Goal: Use online tool/utility: Utilize a website feature to perform a specific function

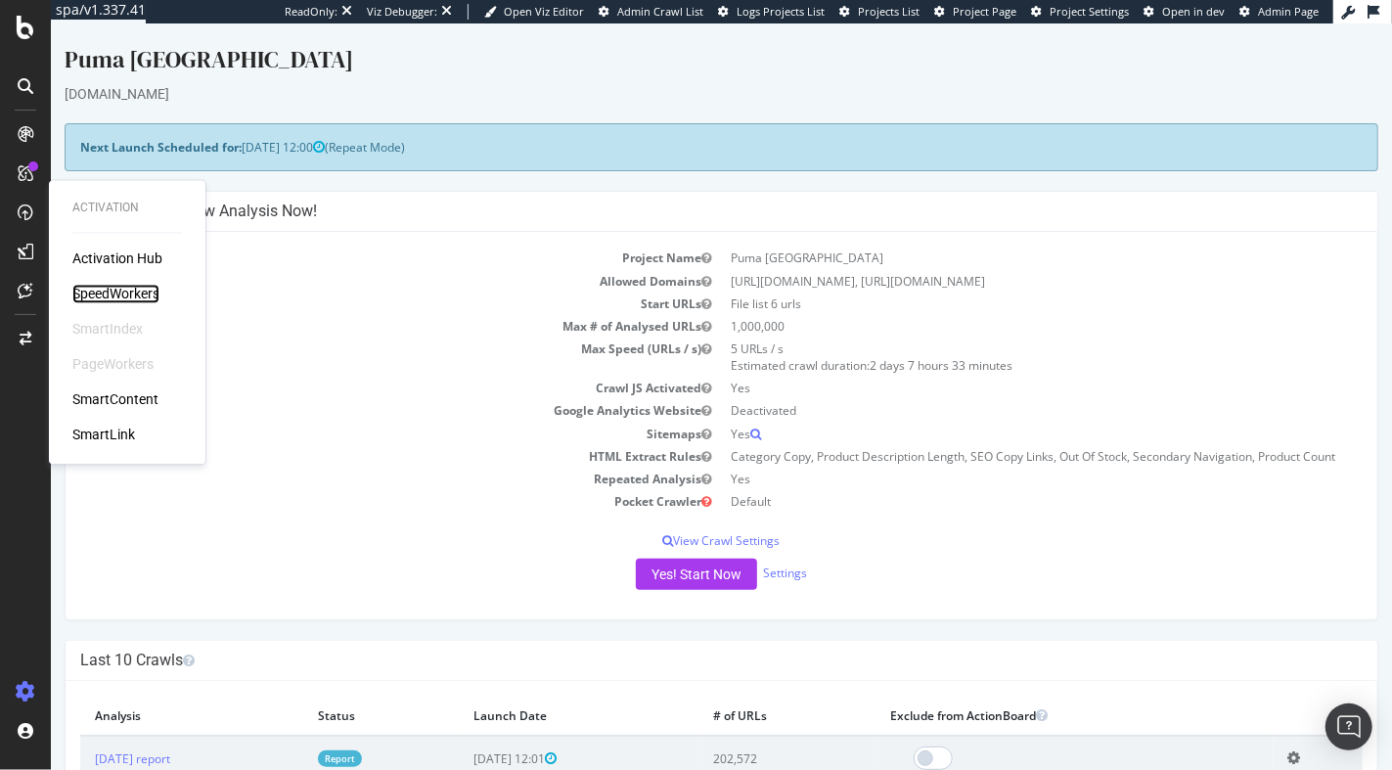
click at [131, 293] on div "SpeedWorkers" at bounding box center [115, 295] width 87 height 20
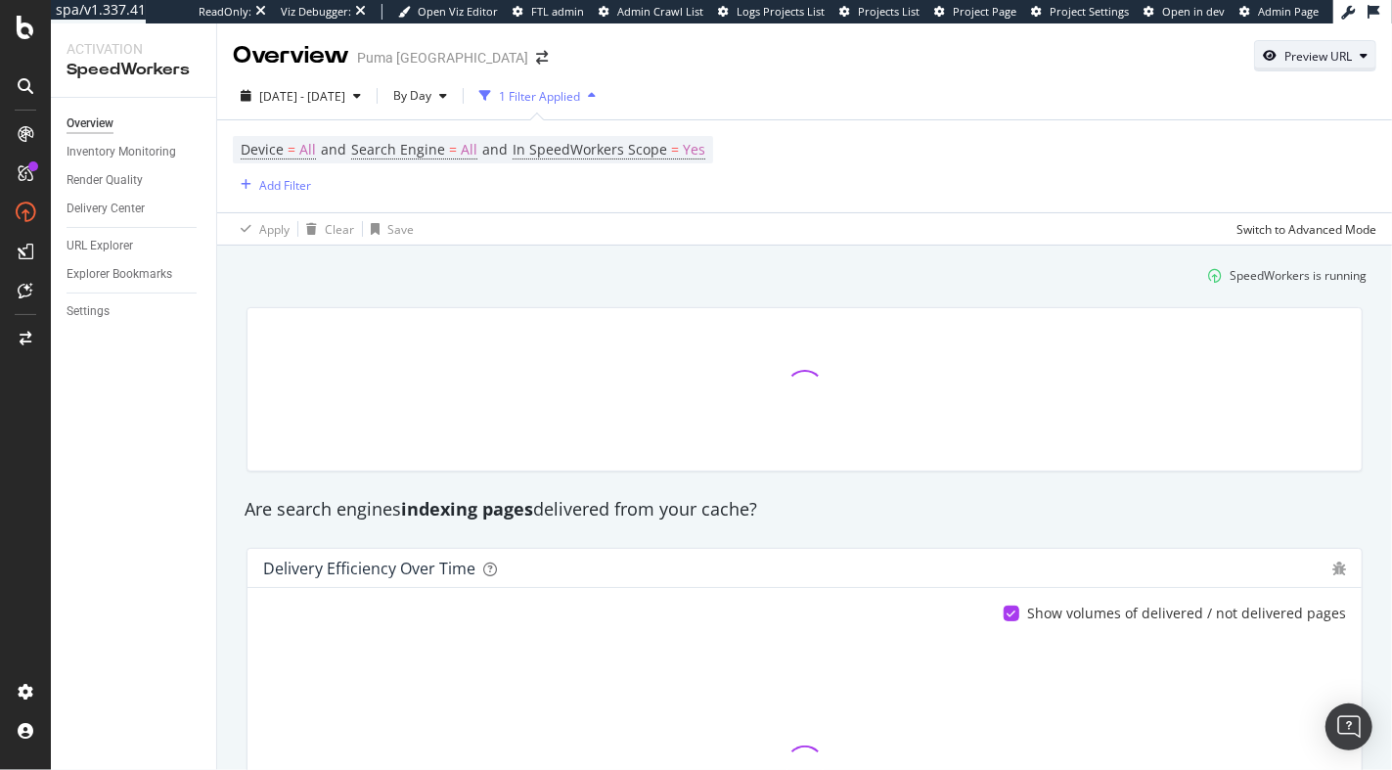
click at [577, 65] on div "Preview URL" at bounding box center [1315, 55] width 120 height 27
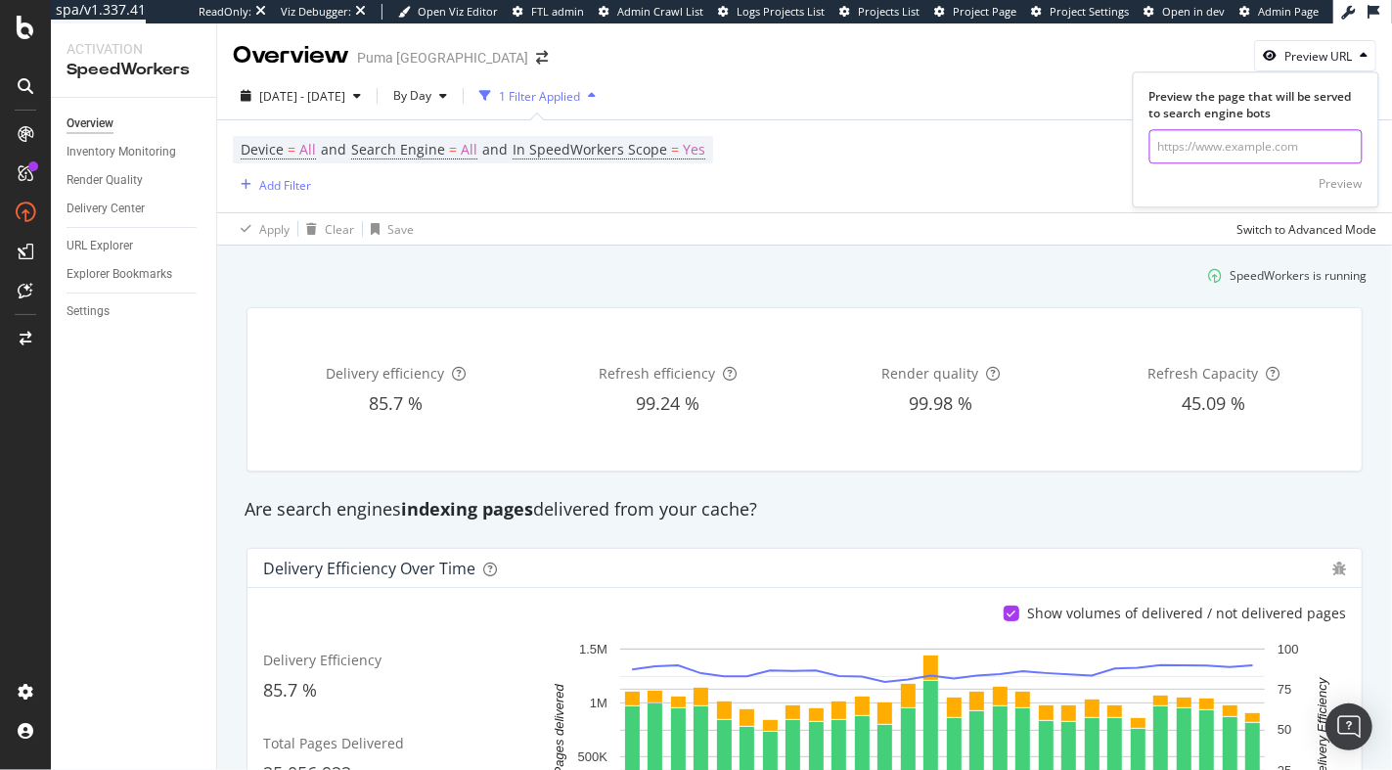
click at [577, 144] on input "url" at bounding box center [1255, 147] width 213 height 34
paste input "https://ca.puma.com/ca/fr/kids/girls/clothing/pants-and-shorts"
type input "https://ca.puma.com/ca/fr/kids/girls/clothing/pants-and-shorts"
click at [577, 175] on div "Preview" at bounding box center [1340, 183] width 43 height 17
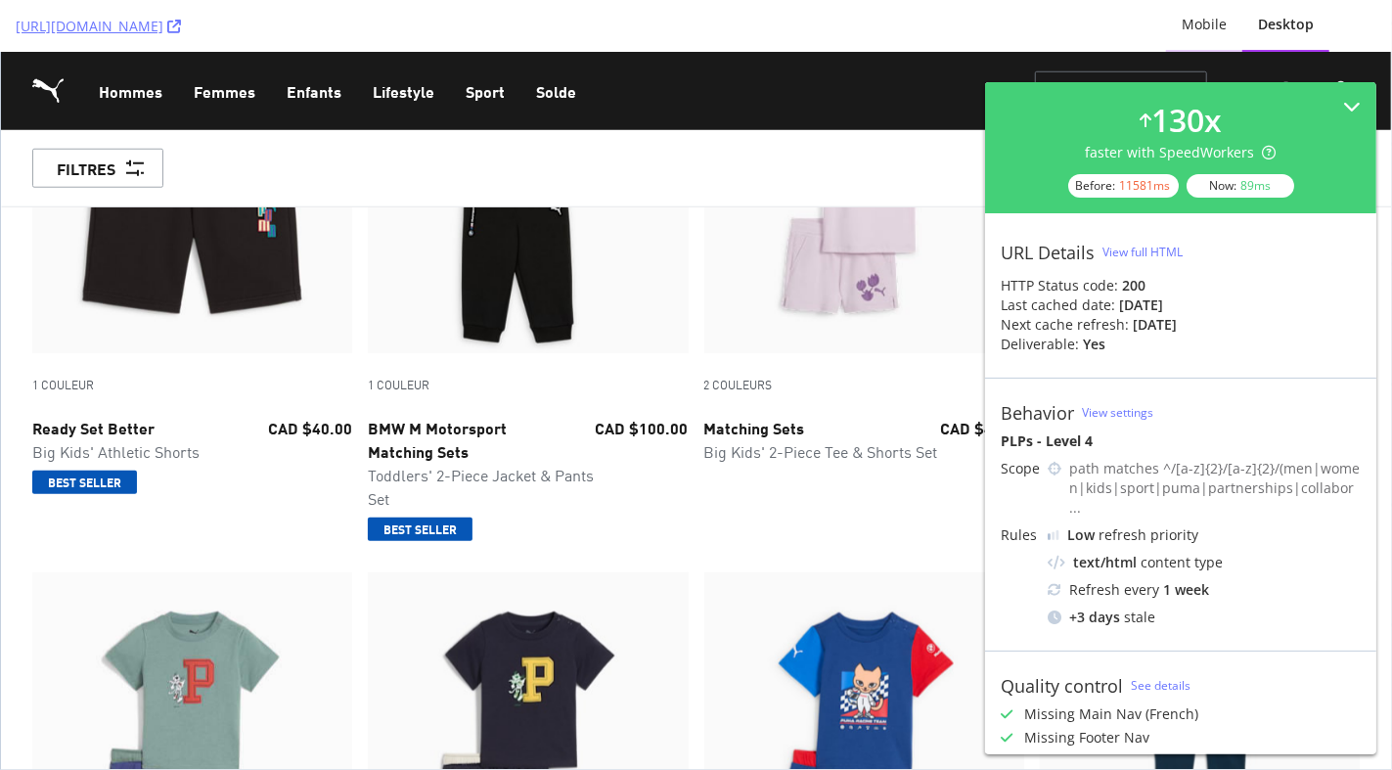
click at [577, 21] on div "Mobile" at bounding box center [1203, 25] width 45 height 20
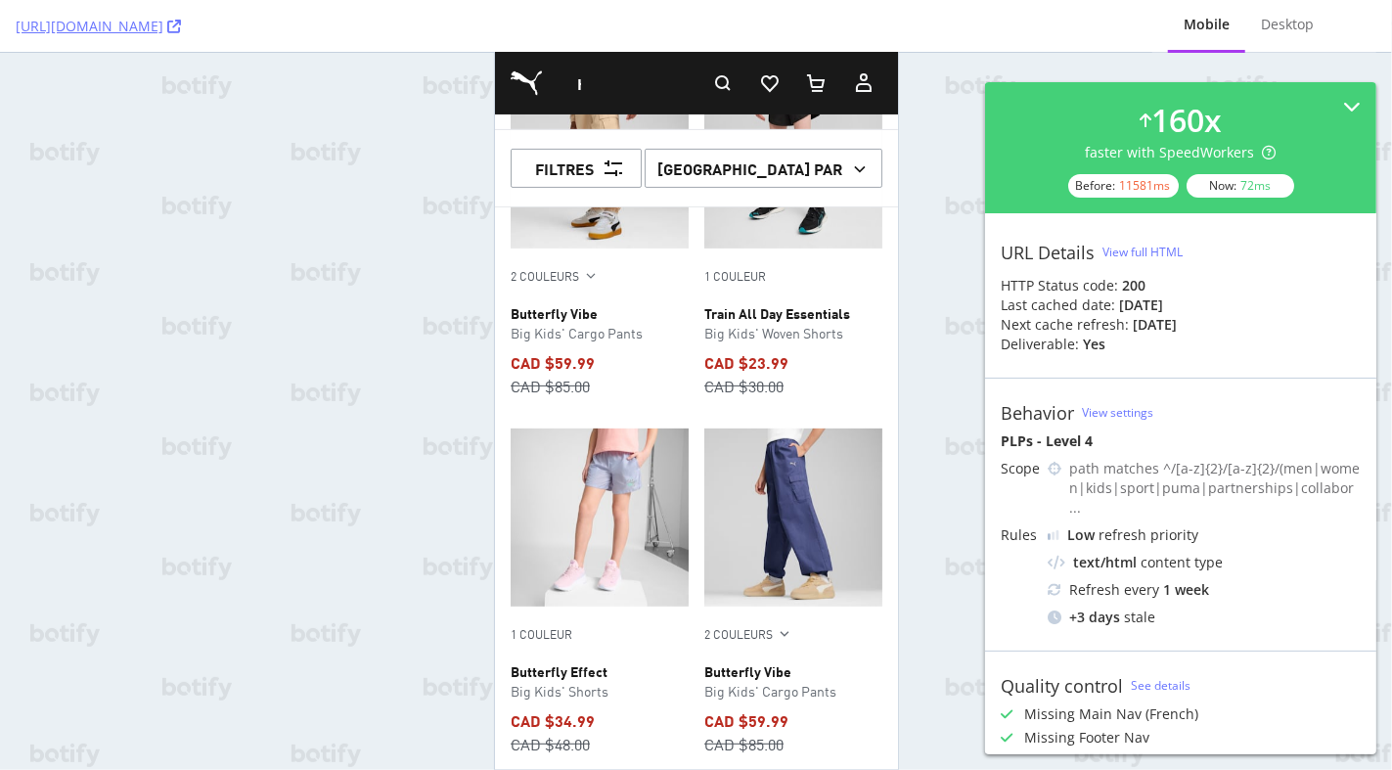
scroll to position [8703, 0]
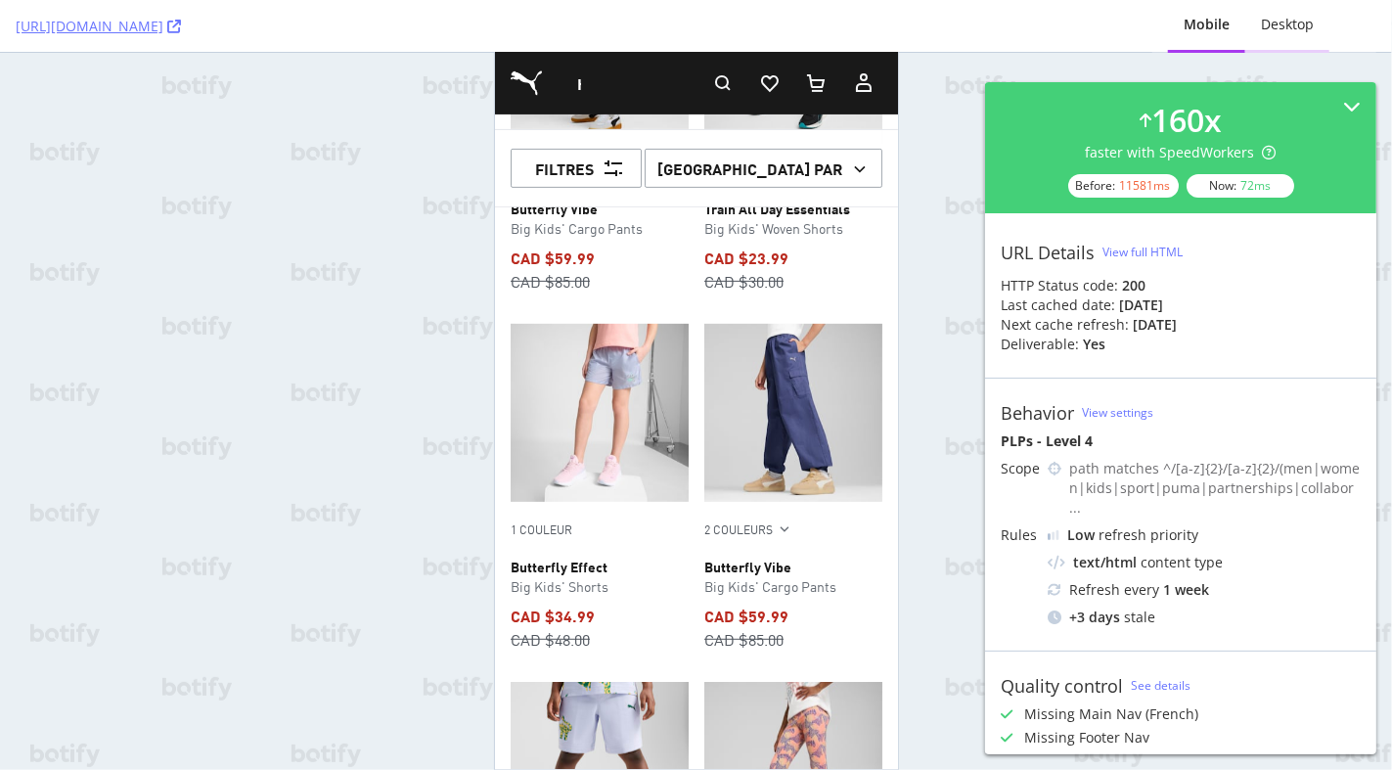
click at [577, 19] on div "Desktop" at bounding box center [1287, 25] width 53 height 20
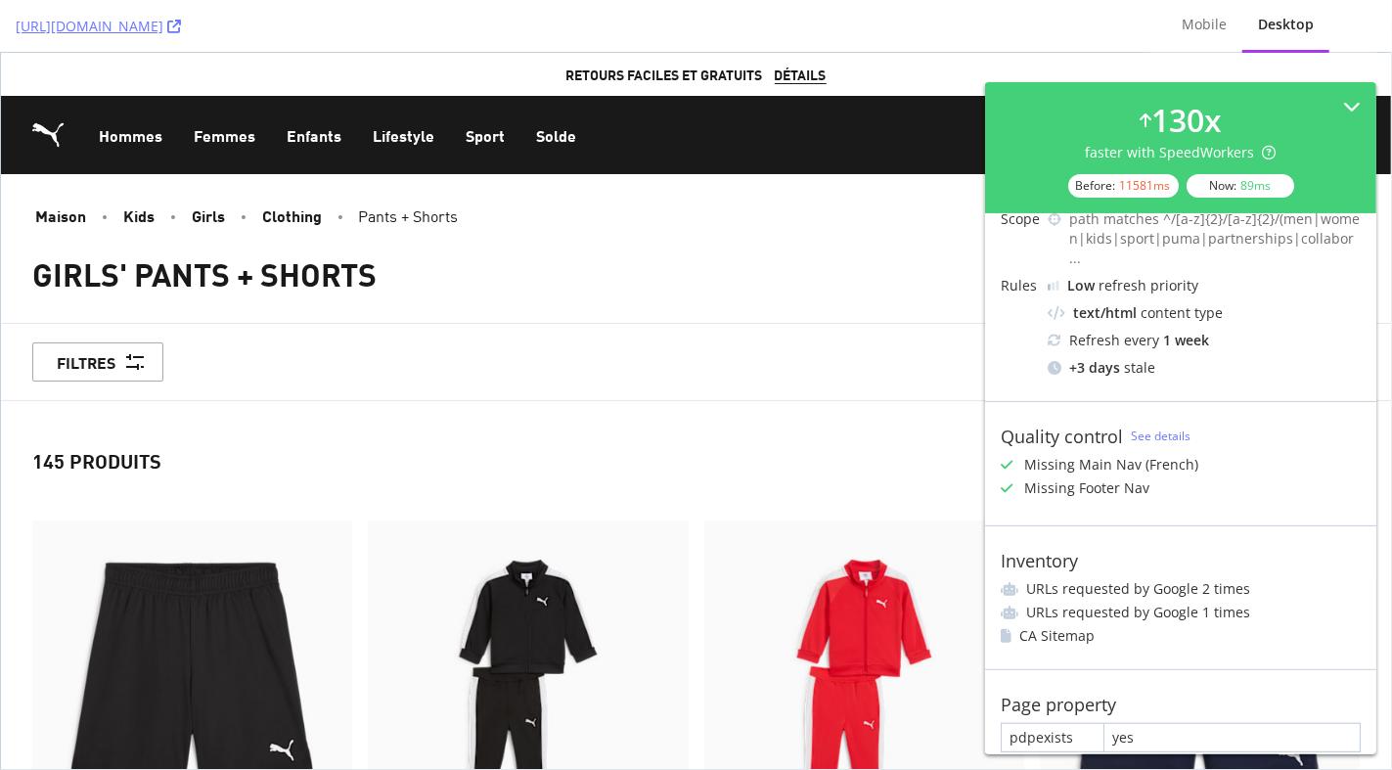
scroll to position [0, 0]
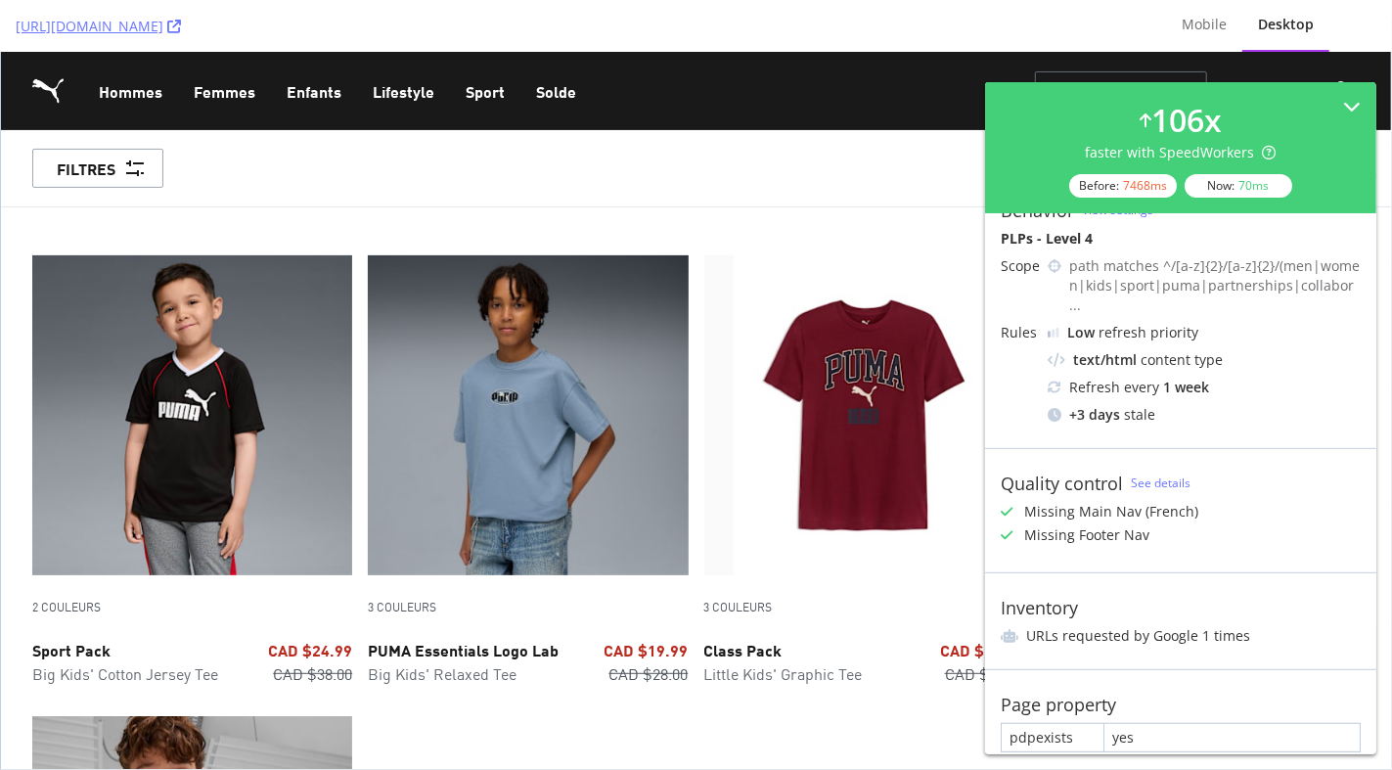
scroll to position [264, 0]
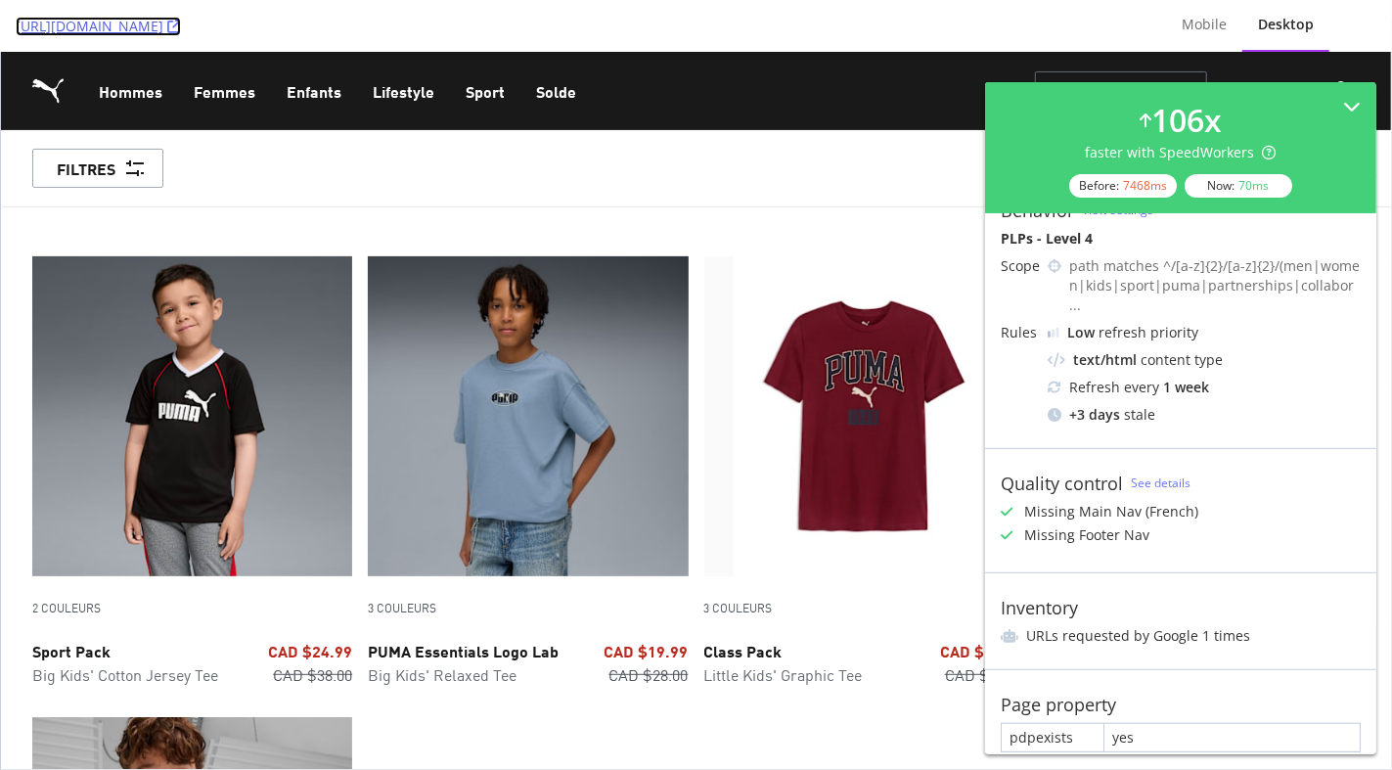
click at [181, 23] on link "[URL][DOMAIN_NAME]" at bounding box center [98, 27] width 165 height 20
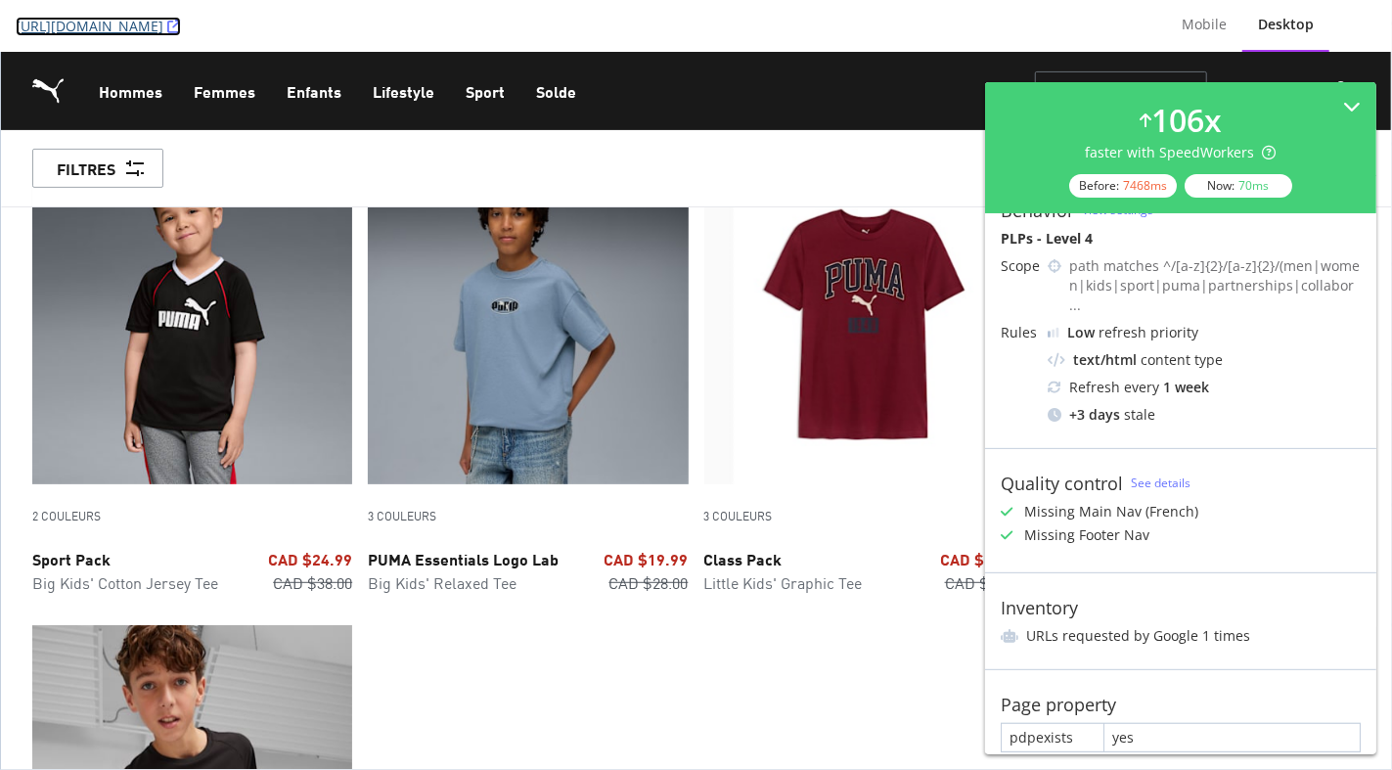
scroll to position [289, 0]
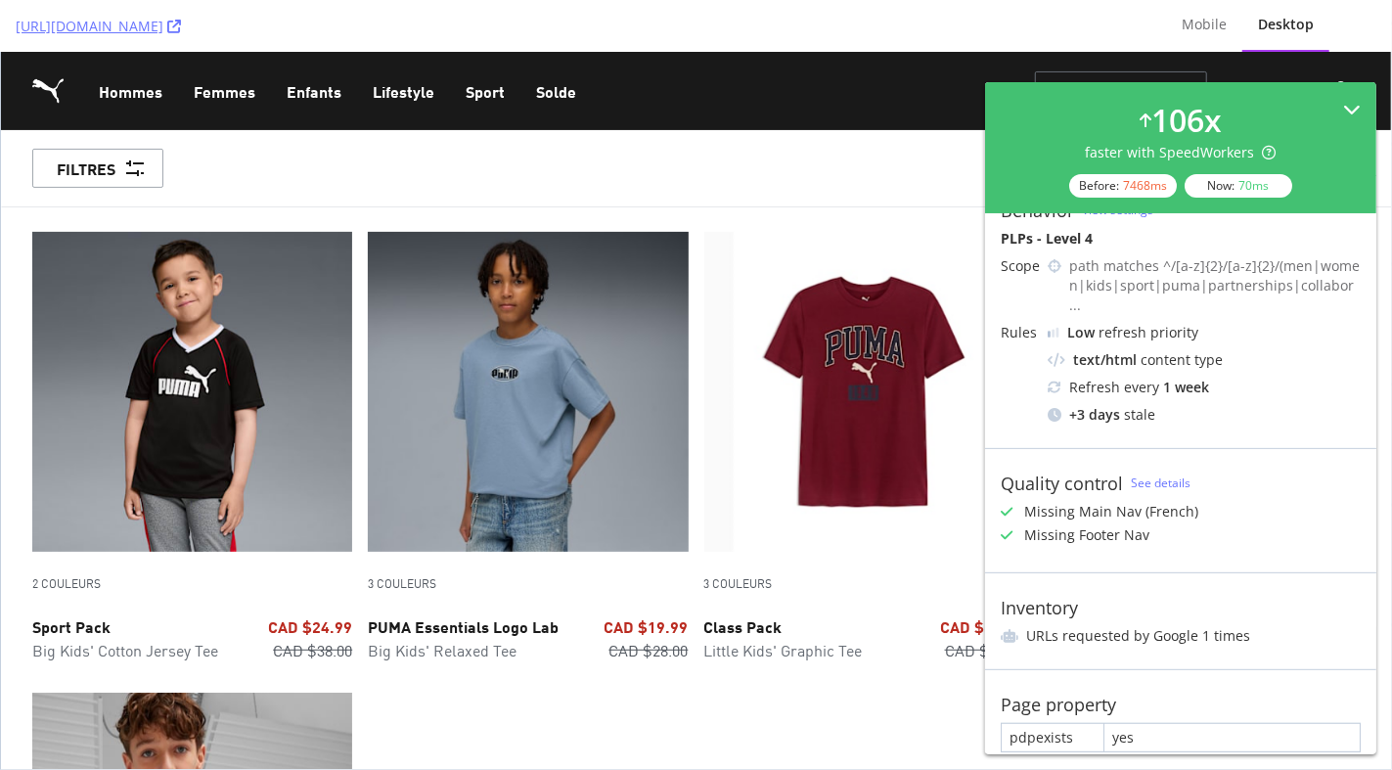
click at [1348, 101] on icon at bounding box center [1352, 110] width 18 height 18
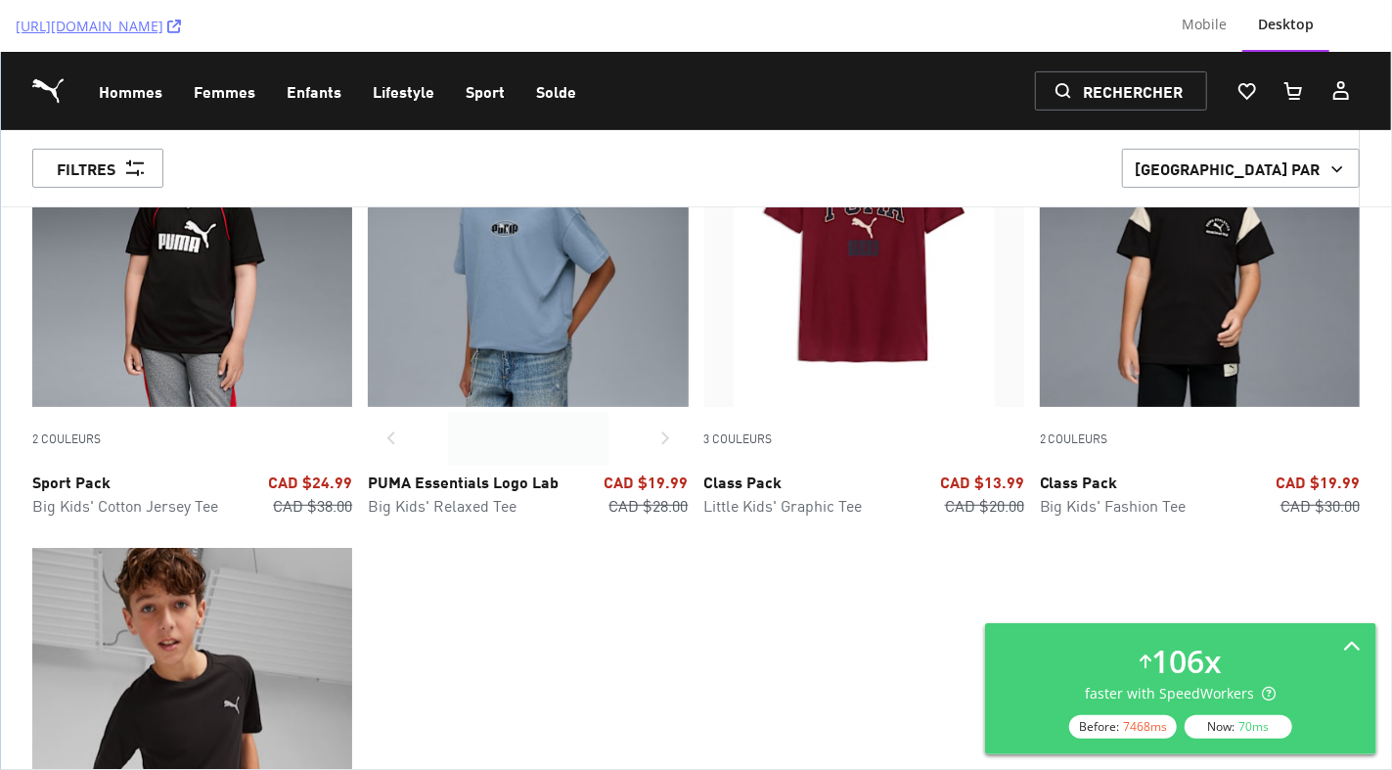
scroll to position [434, 0]
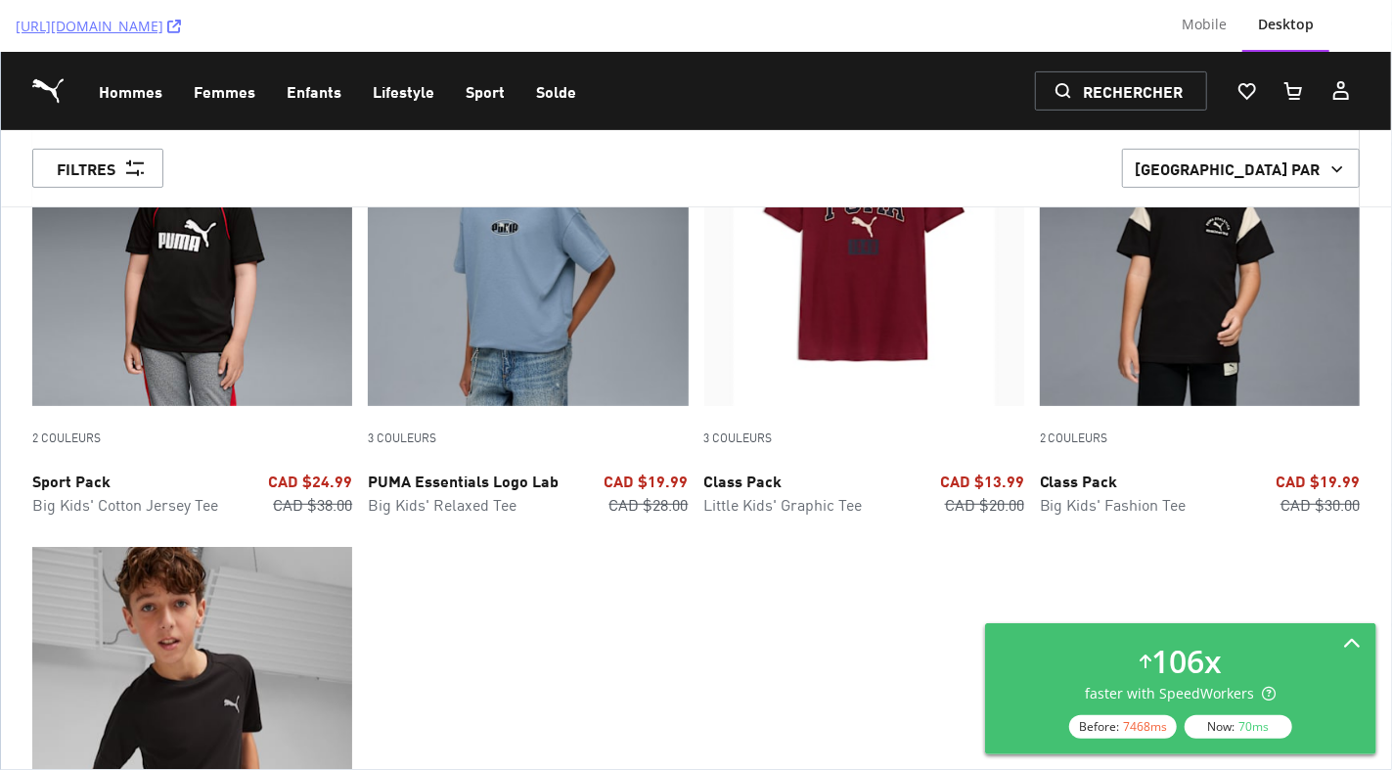
click at [1180, 635] on div "106 x faster with SpeedWorkers Before: 7468 ms Now: 70 ms" at bounding box center [1180, 688] width 391 height 131
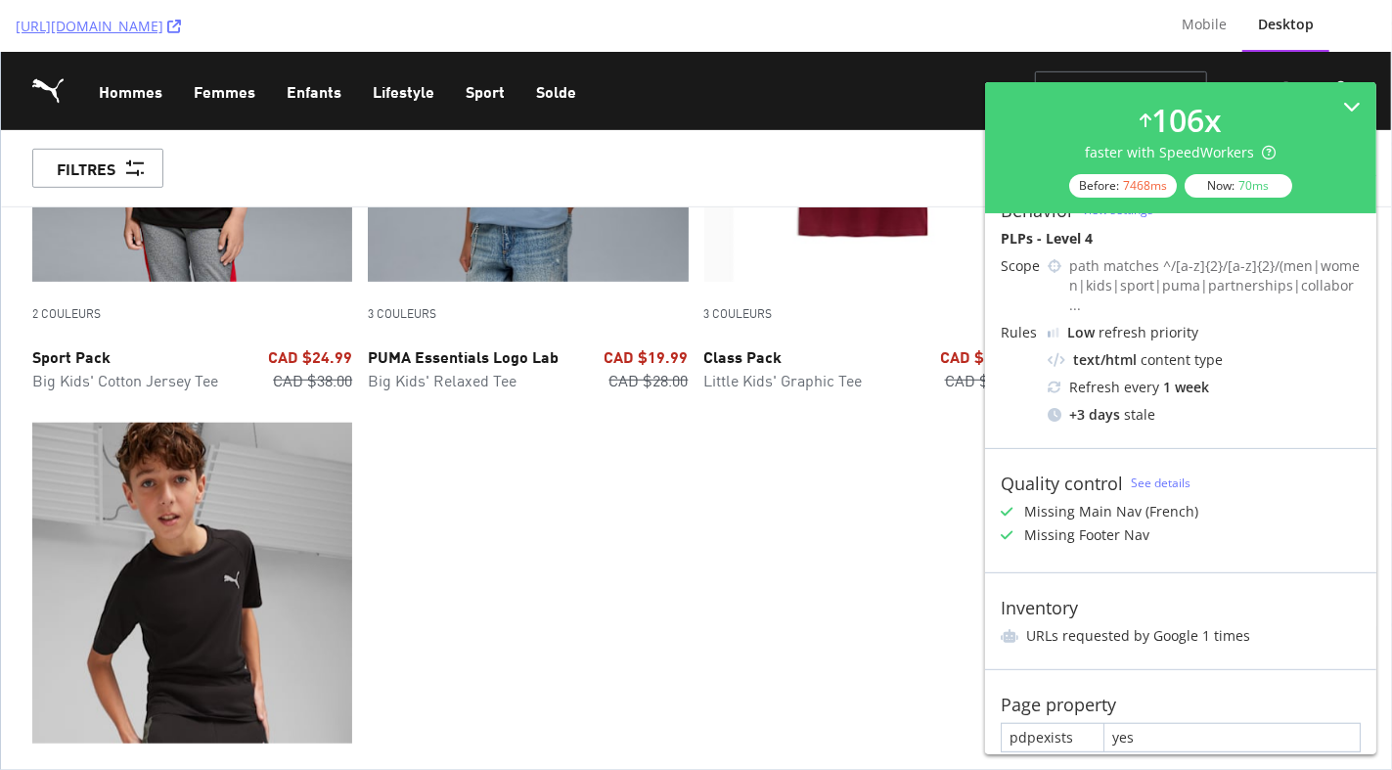
scroll to position [578, 0]
